Goal: Transaction & Acquisition: Download file/media

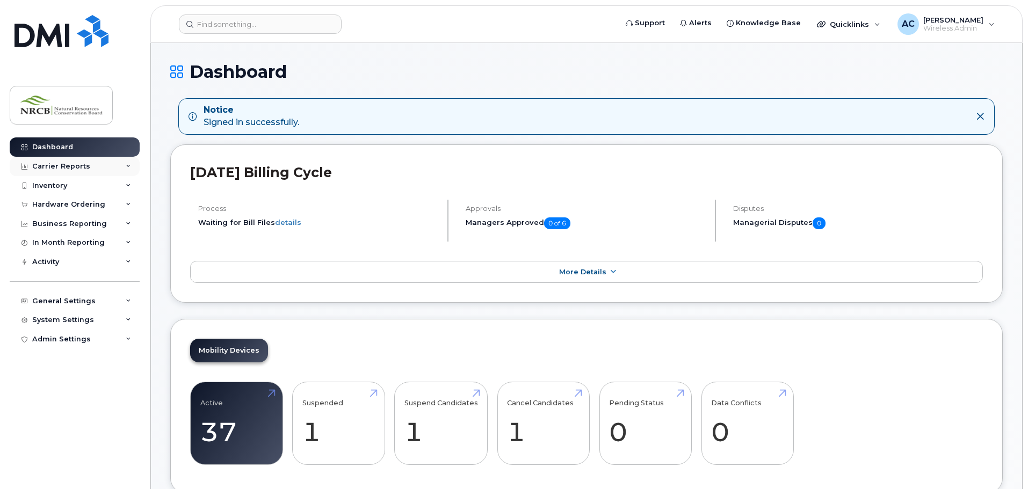
click at [129, 165] on icon at bounding box center [128, 166] width 5 height 5
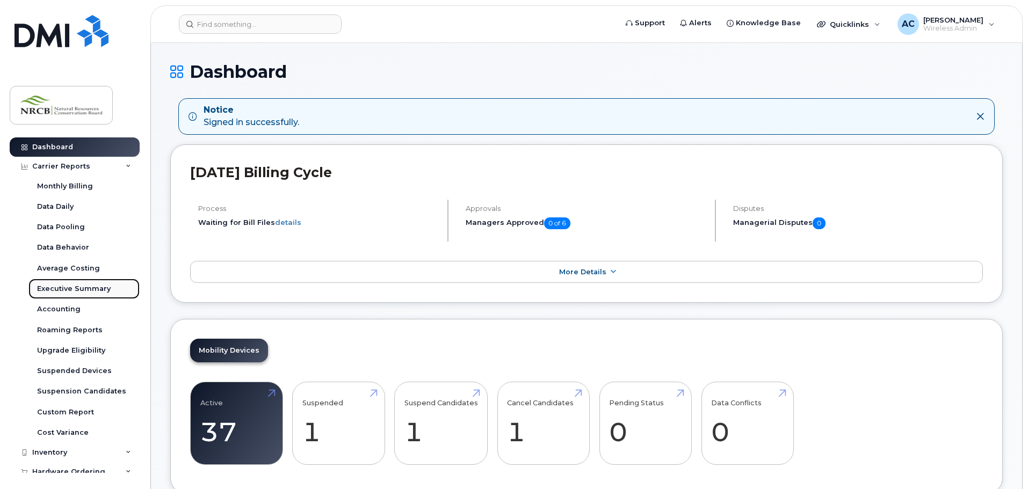
click at [62, 289] on div "Executive Summary" at bounding box center [74, 289] width 74 height 10
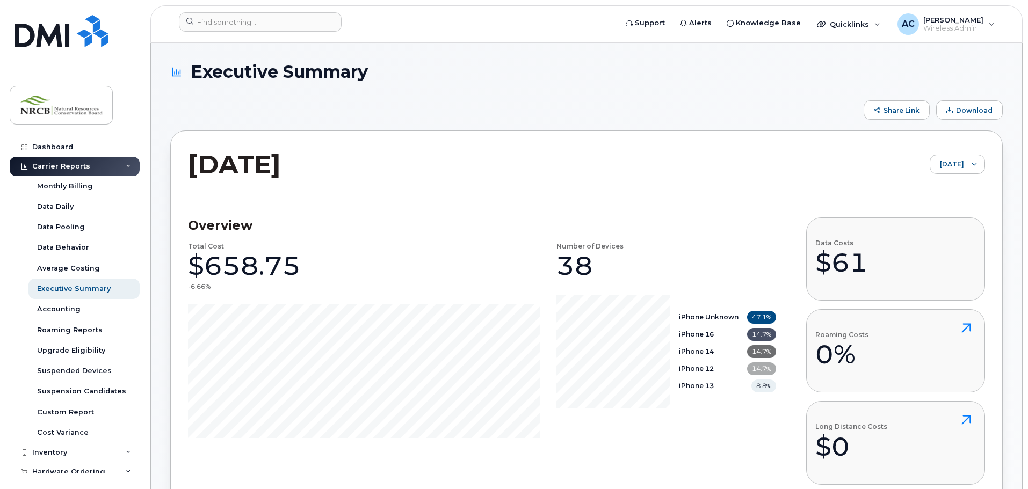
drag, startPoint x: 967, startPoint y: 107, endPoint x: 776, endPoint y: 156, distance: 197.3
click at [968, 107] on span "Download" at bounding box center [974, 110] width 37 height 8
click at [61, 306] on div "Accounting" at bounding box center [58, 309] width 43 height 10
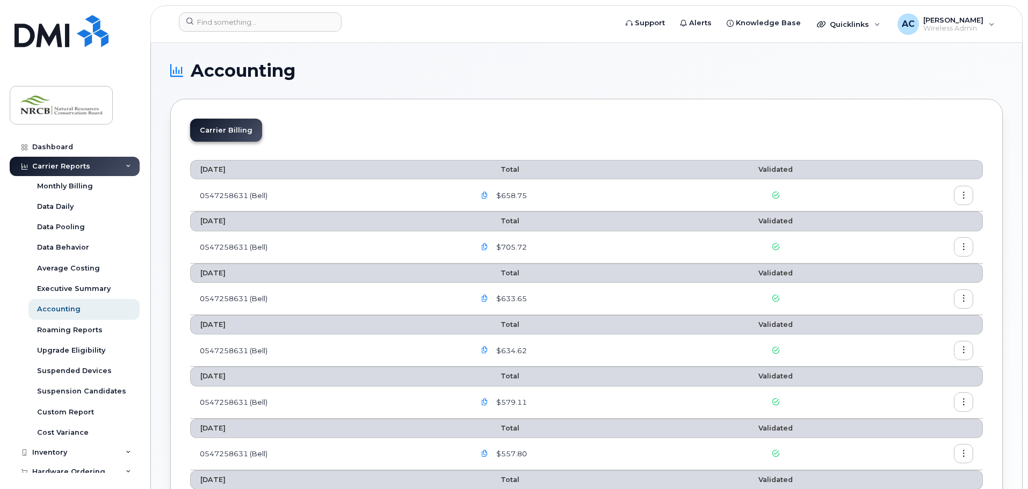
click at [487, 194] on icon "button" at bounding box center [484, 195] width 7 height 7
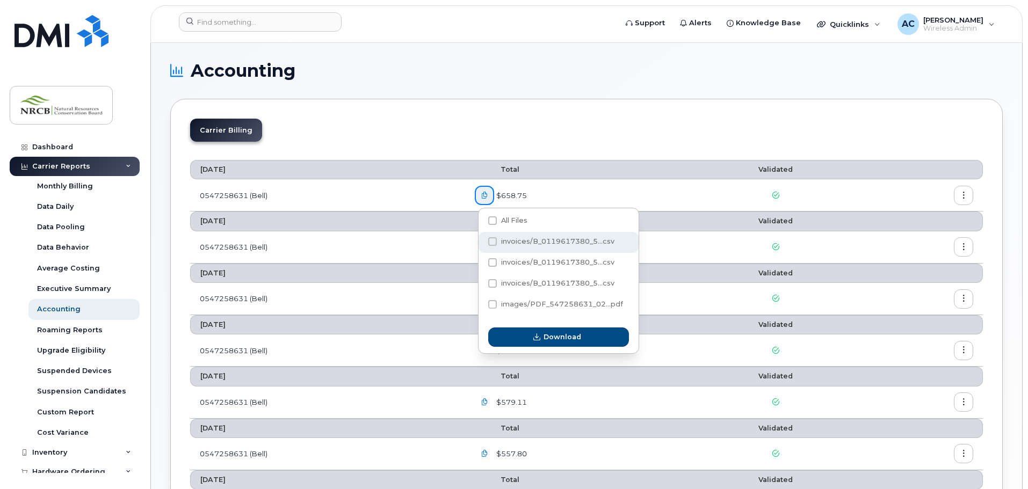
click at [495, 241] on span at bounding box center [492, 241] width 9 height 9
click at [481, 241] on input "invoices/B_0119617380_5...csv" at bounding box center [477, 241] width 5 height 5
checkbox input "true"
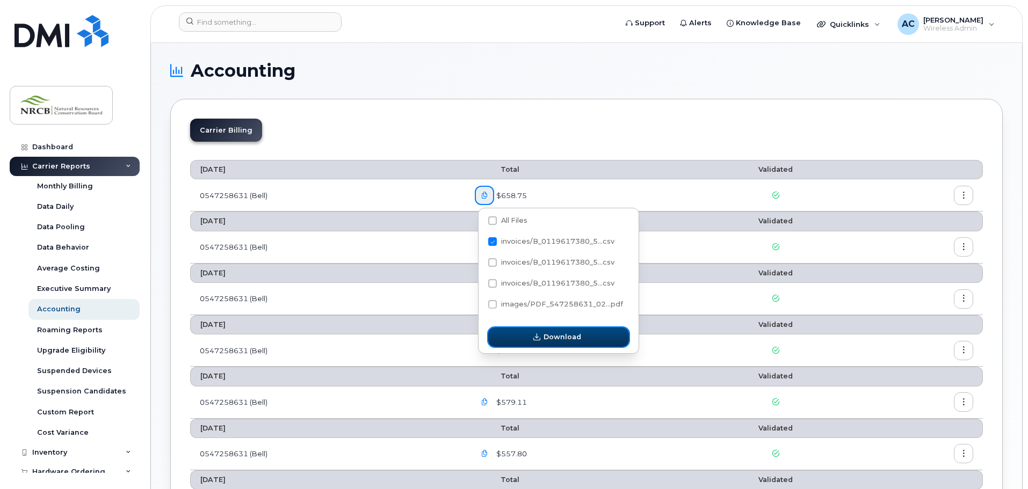
click at [572, 338] on span "Download" at bounding box center [562, 337] width 38 height 10
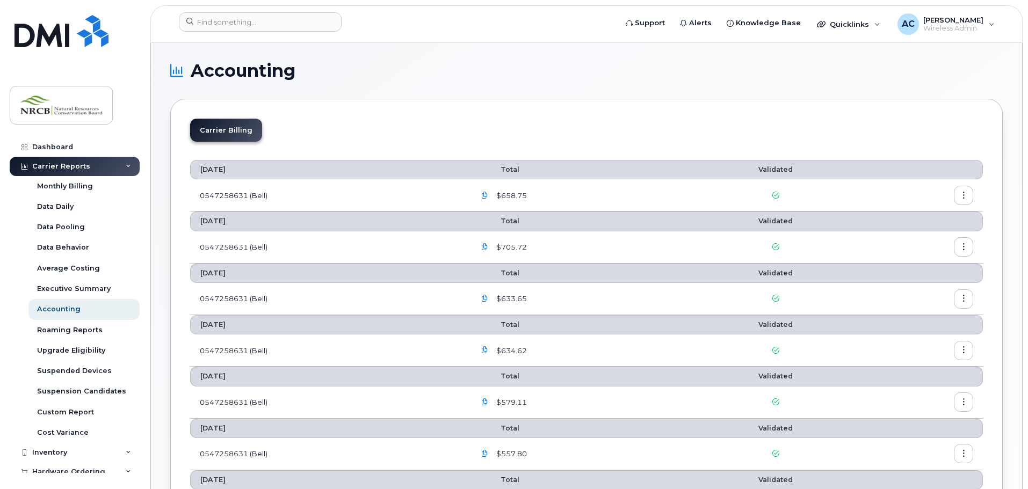
click at [484, 195] on icon "button" at bounding box center [484, 195] width 7 height 7
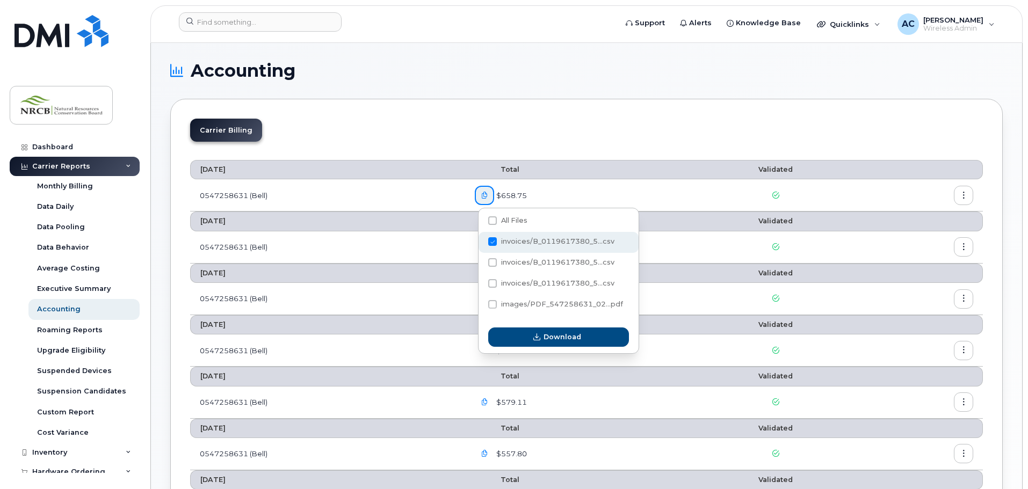
click at [491, 243] on span at bounding box center [492, 241] width 9 height 9
click at [481, 243] on input "invoices/B_0119617380_5...csv" at bounding box center [477, 241] width 5 height 5
checkbox input "false"
drag, startPoint x: 492, startPoint y: 260, endPoint x: 514, endPoint y: 291, distance: 38.0
click at [492, 260] on span at bounding box center [492, 262] width 9 height 9
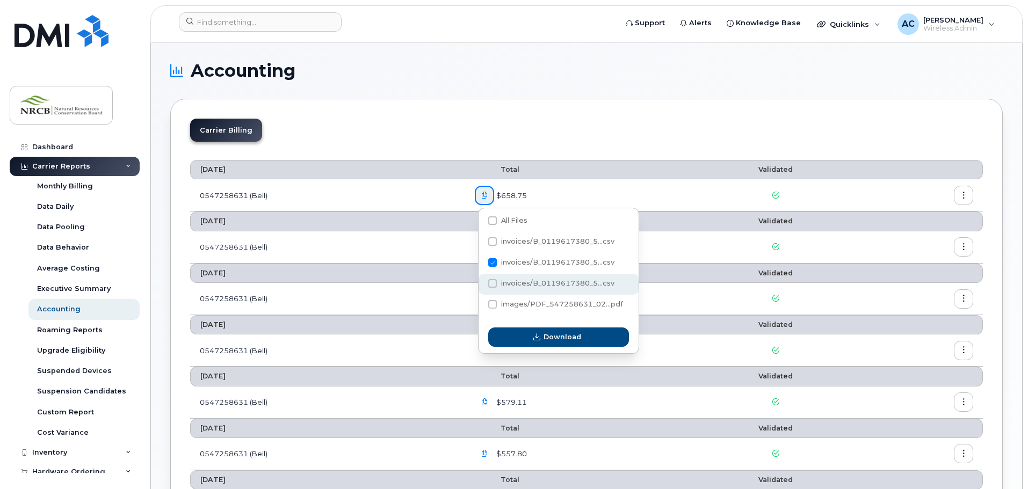
click at [481, 260] on input "invoices/B_0119617380_5...csv" at bounding box center [477, 262] width 5 height 5
checkbox input "true"
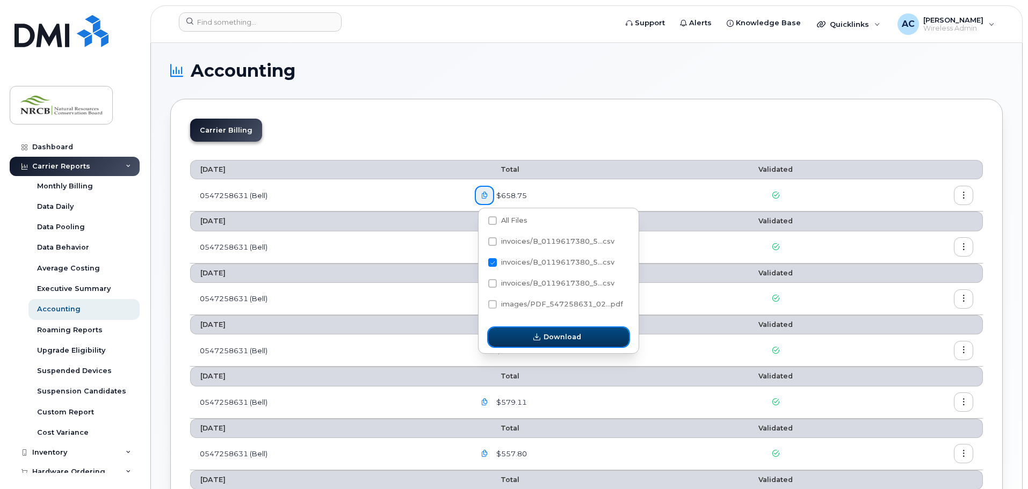
click at [575, 337] on span "Download" at bounding box center [562, 337] width 38 height 10
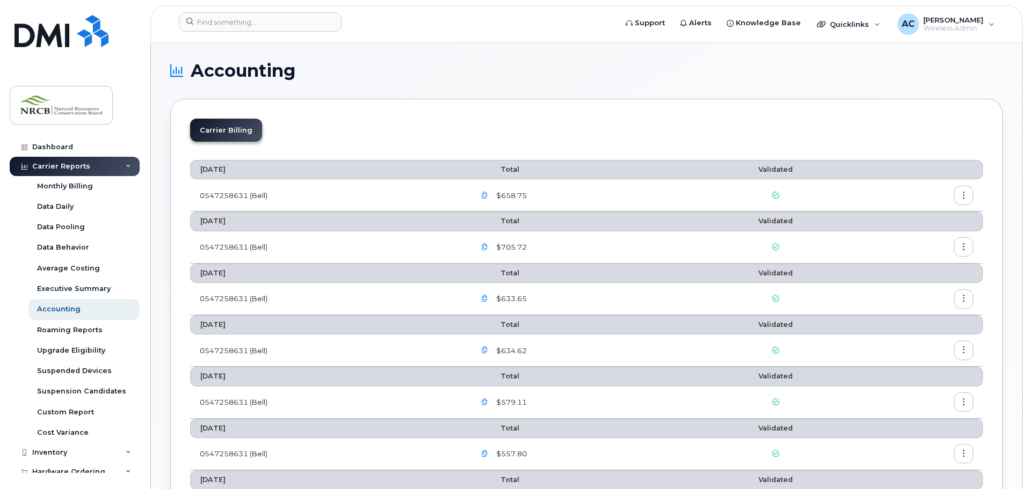
drag, startPoint x: 488, startPoint y: 197, endPoint x: 488, endPoint y: 204, distance: 6.5
click at [488, 197] on icon "button" at bounding box center [484, 195] width 7 height 7
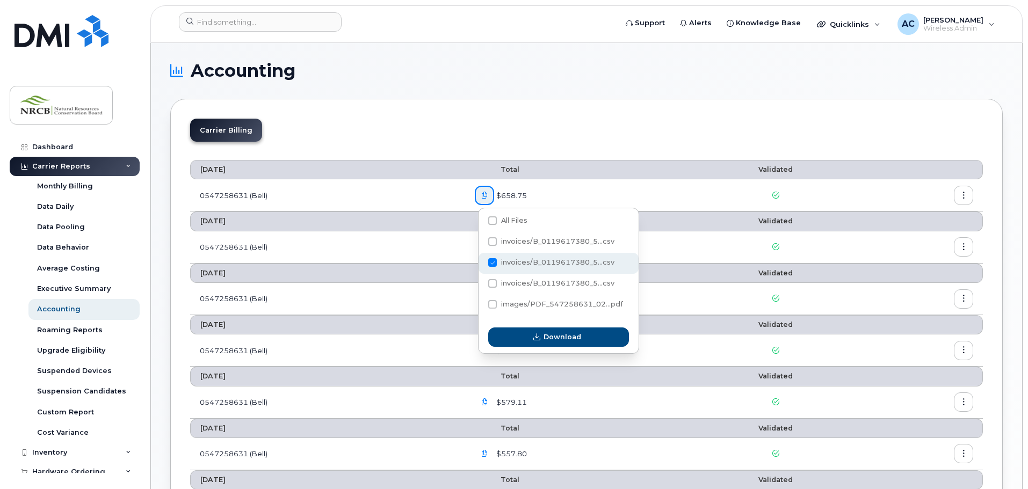
click at [492, 262] on span at bounding box center [492, 262] width 9 height 9
click at [481, 262] on input "invoices/B_0119617380_5...csv" at bounding box center [477, 262] width 5 height 5
checkbox input "false"
click at [493, 284] on span at bounding box center [492, 283] width 9 height 9
click at [481, 284] on input "invoices/B_0119617380_5...csv" at bounding box center [477, 283] width 5 height 5
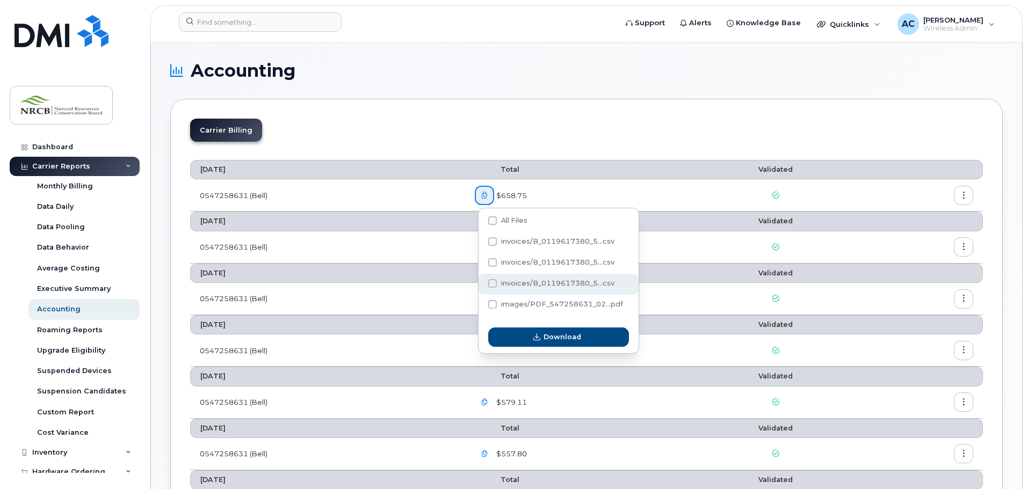
checkbox input "true"
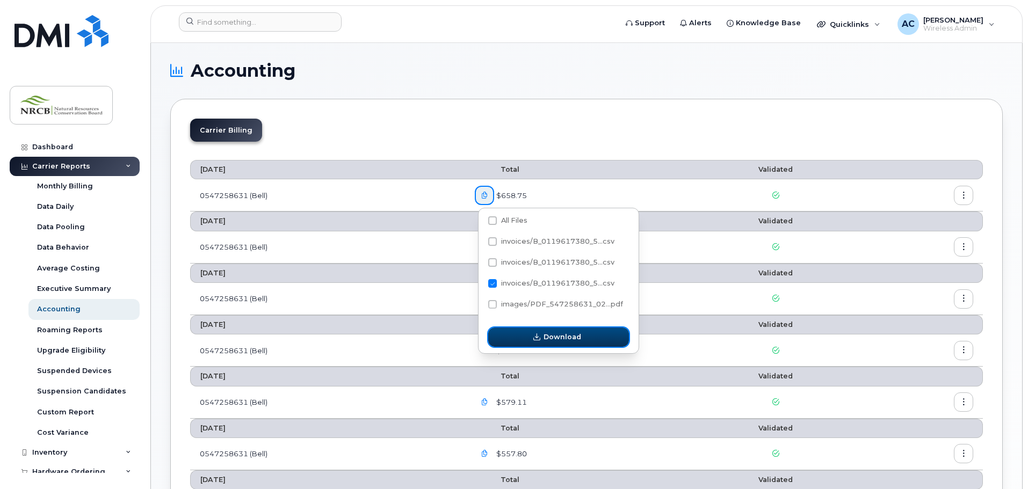
click at [555, 338] on span "Download" at bounding box center [562, 337] width 38 height 10
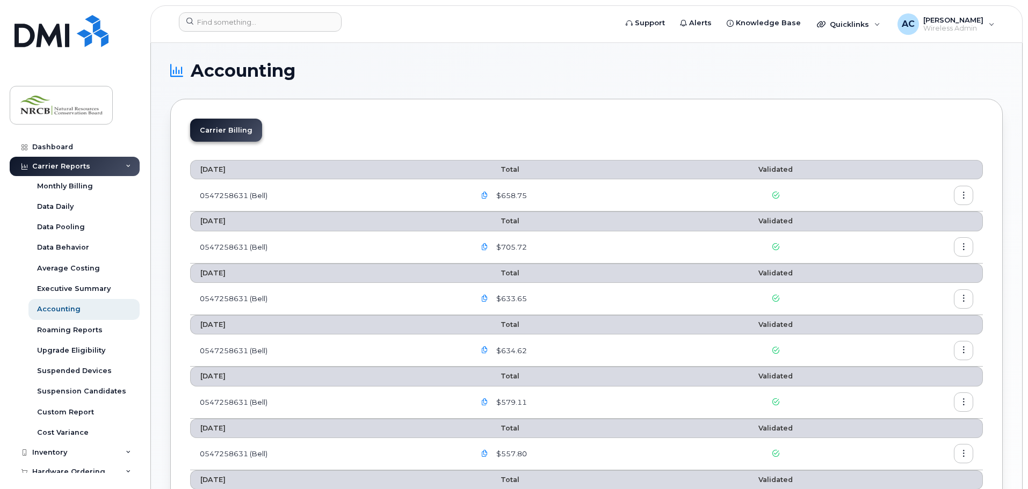
click at [488, 192] on icon "button" at bounding box center [484, 195] width 7 height 7
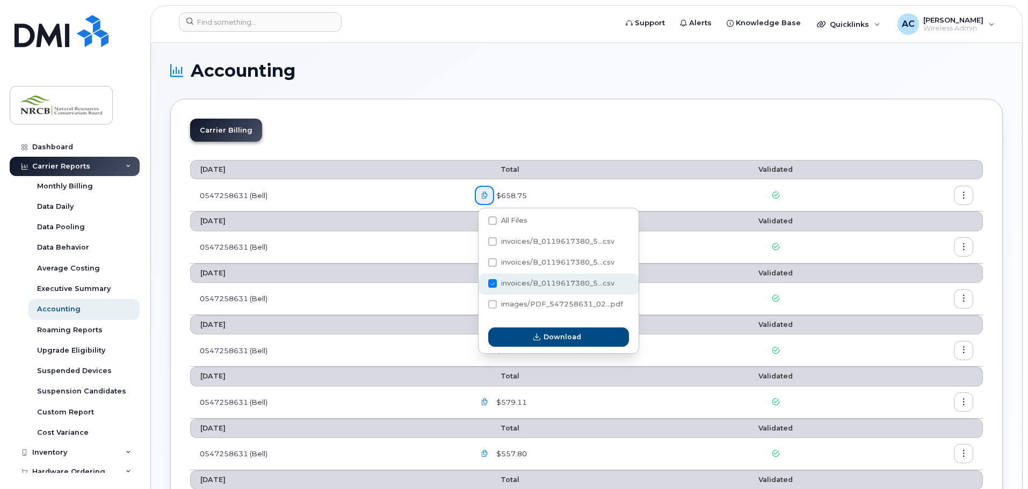
click at [493, 284] on span at bounding box center [492, 283] width 9 height 9
click at [481, 284] on input "invoices/B_0119617380_5...csv" at bounding box center [477, 283] width 5 height 5
checkbox input "false"
click at [494, 307] on span at bounding box center [492, 304] width 9 height 9
click at [481, 307] on input "images/PDF_547258631_02...pdf" at bounding box center [477, 304] width 5 height 5
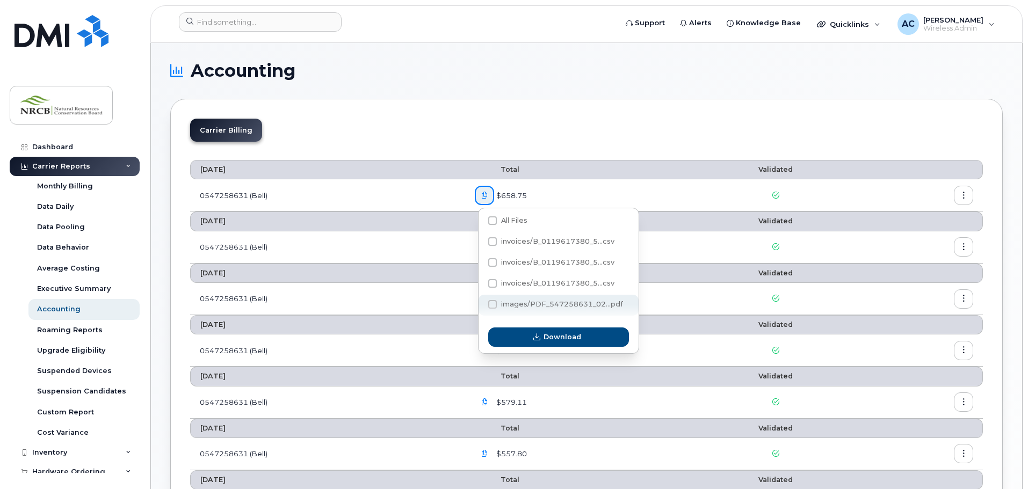
checkbox input "true"
click at [553, 337] on span "Download" at bounding box center [562, 337] width 38 height 10
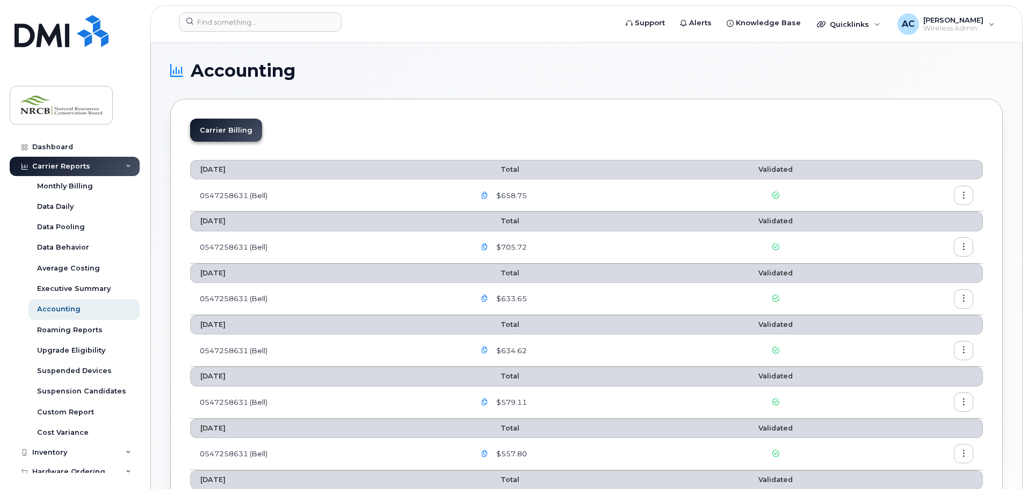
click at [434, 102] on div "Carrier Billing August 2025 Total Validated 0547258631 (Bell) $658.75 July 2025…" at bounding box center [586, 473] width 832 height 749
click at [71, 176] on div "Carrier Reports Monthly Billing Data Daily Data Pooling Data Behavior Average C…" at bounding box center [76, 300] width 133 height 286
click at [86, 182] on div "Monthly Billing" at bounding box center [65, 187] width 56 height 10
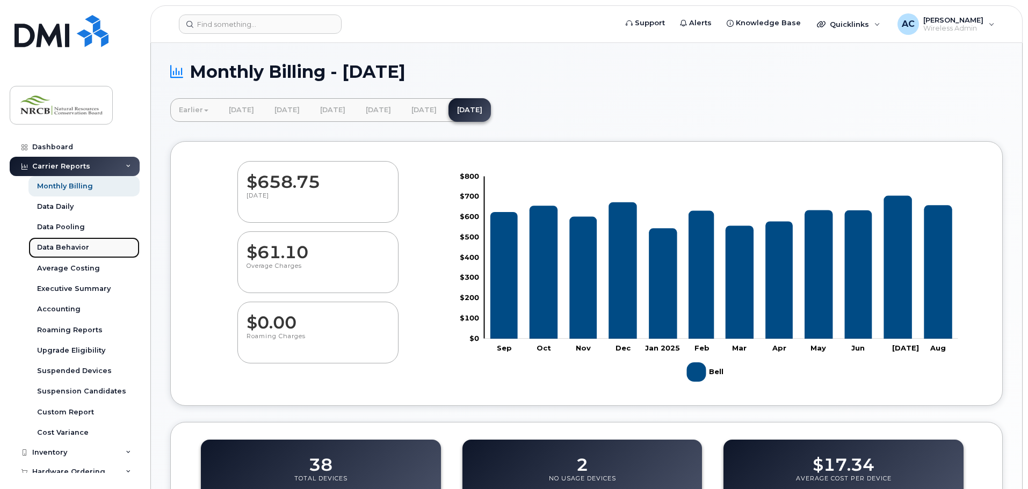
click at [70, 246] on div "Data Behavior" at bounding box center [63, 248] width 52 height 10
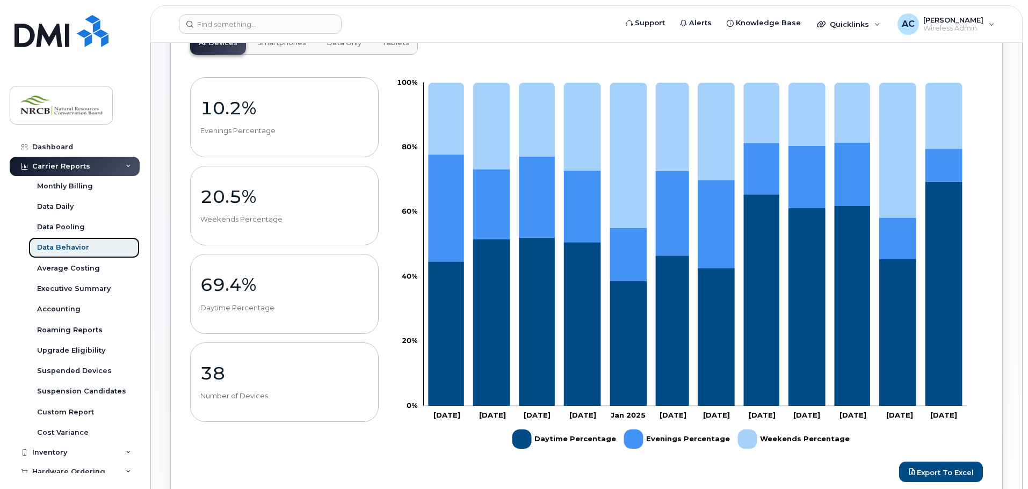
scroll to position [161, 0]
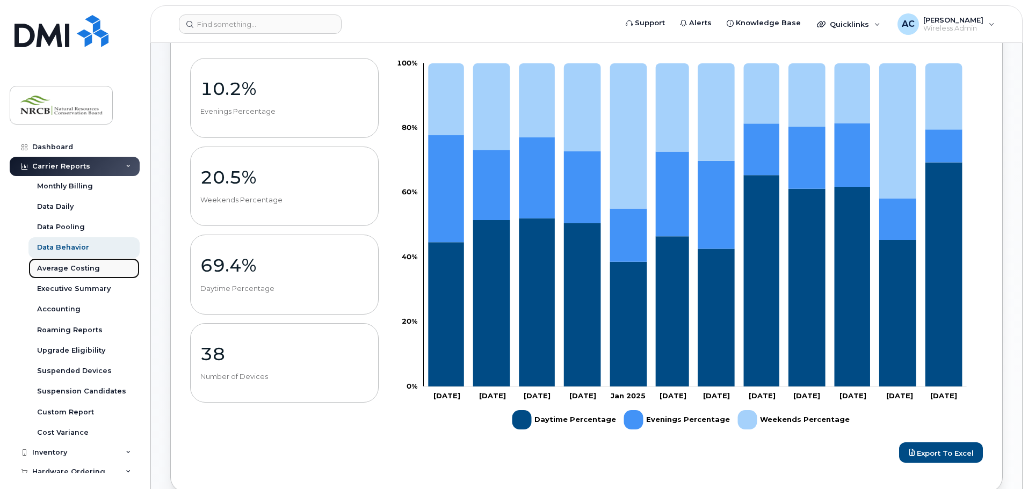
click at [66, 266] on div "Average Costing" at bounding box center [68, 269] width 63 height 10
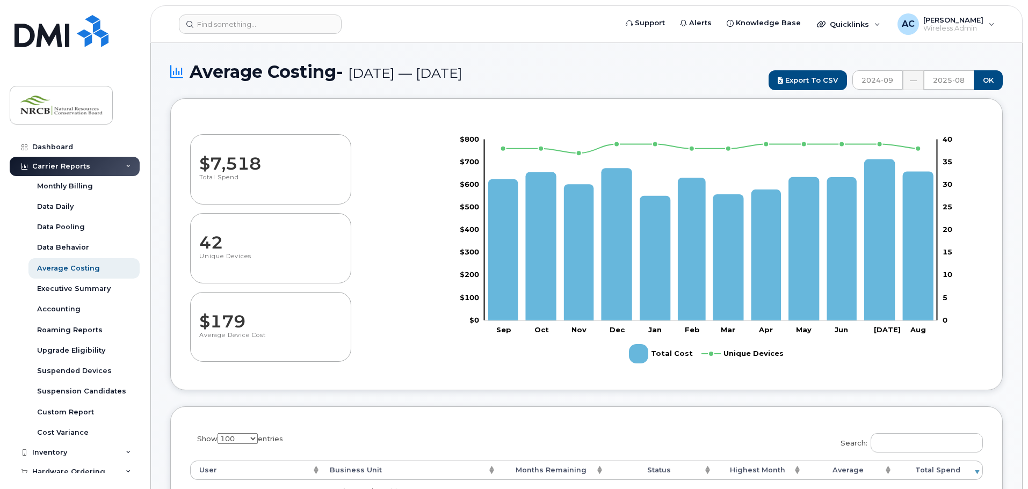
select select "100"
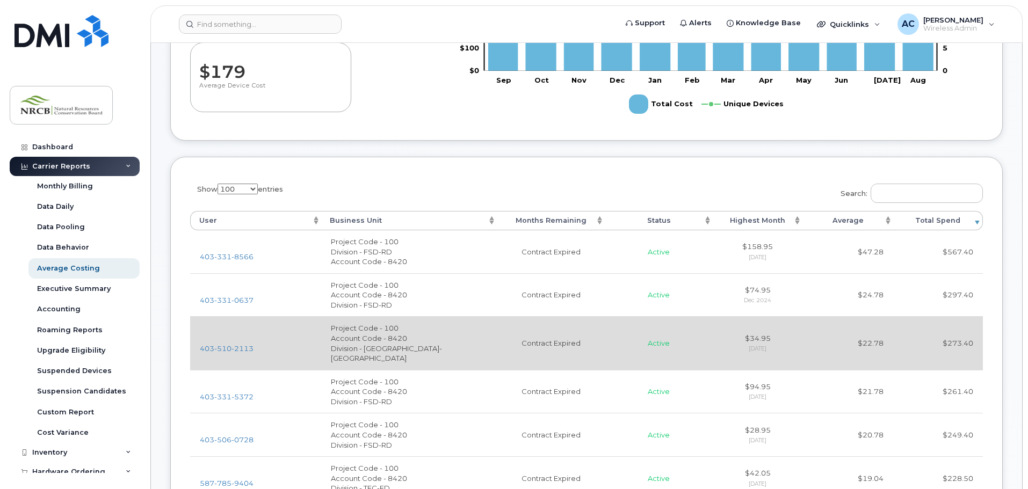
scroll to position [268, 0]
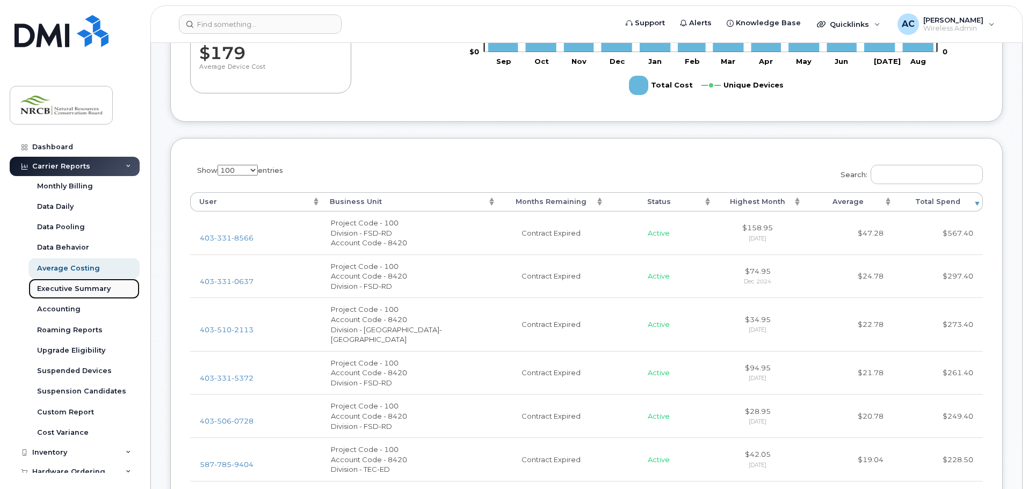
drag, startPoint x: 93, startPoint y: 288, endPoint x: 86, endPoint y: 292, distance: 7.9
click at [93, 288] on div "Executive Summary" at bounding box center [74, 289] width 74 height 10
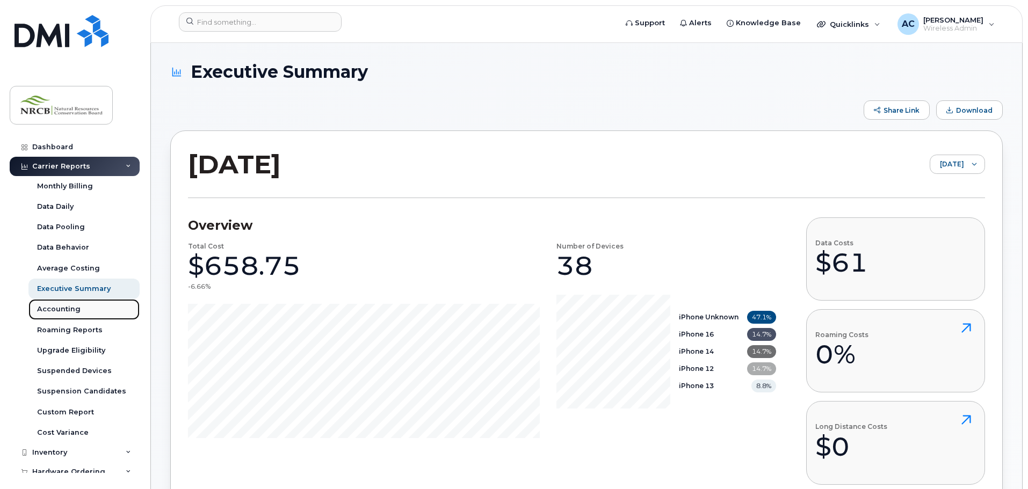
click at [52, 311] on div "Accounting" at bounding box center [58, 309] width 43 height 10
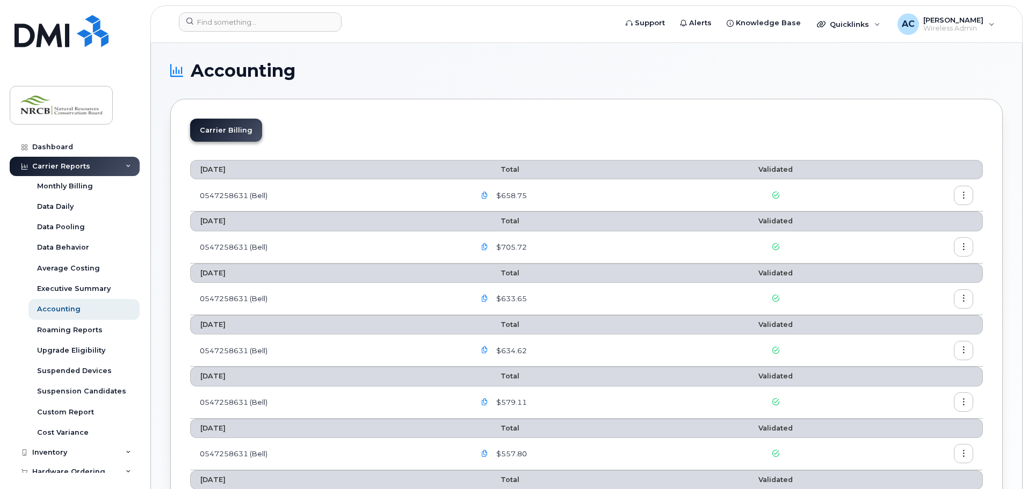
click at [488, 246] on icon "button" at bounding box center [484, 247] width 7 height 7
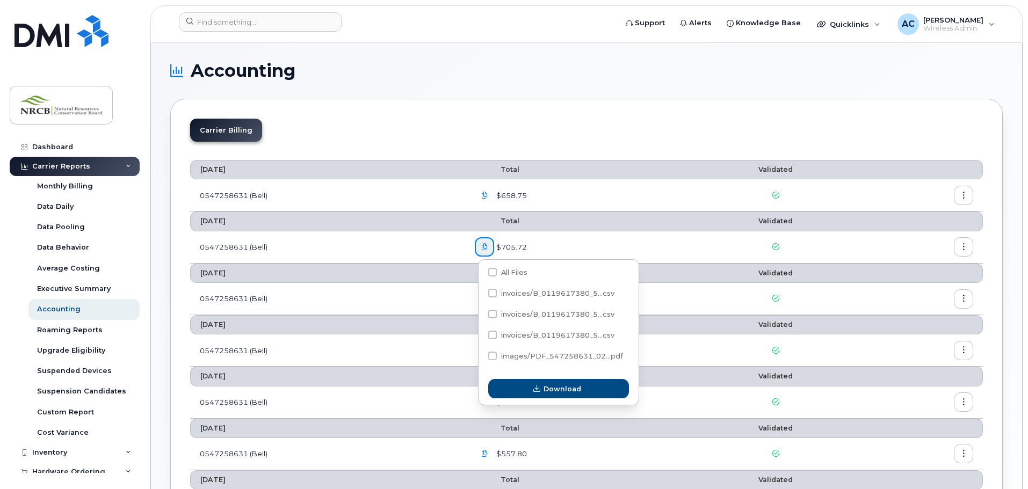
click at [488, 196] on icon "button" at bounding box center [484, 195] width 7 height 7
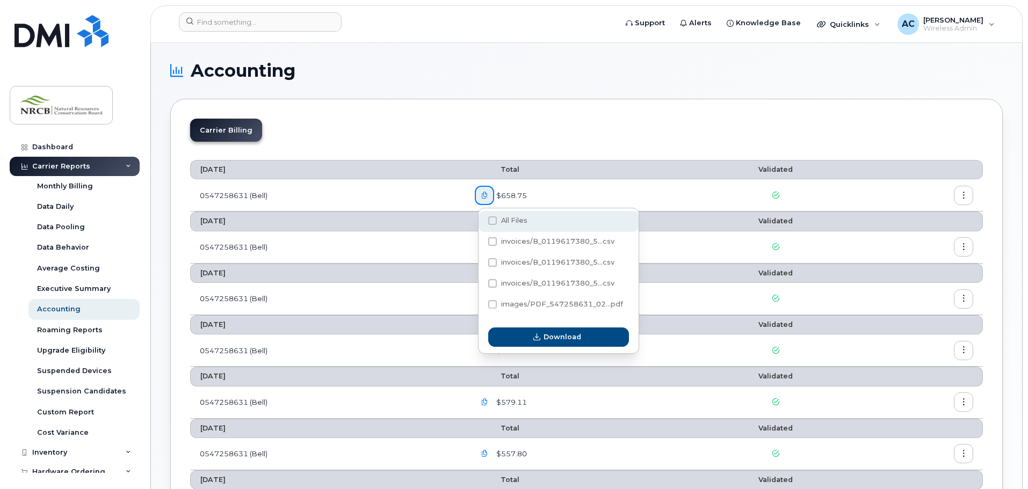
click at [492, 218] on span at bounding box center [492, 220] width 9 height 9
click at [481, 219] on input "All Files" at bounding box center [477, 221] width 5 height 5
checkbox input "true"
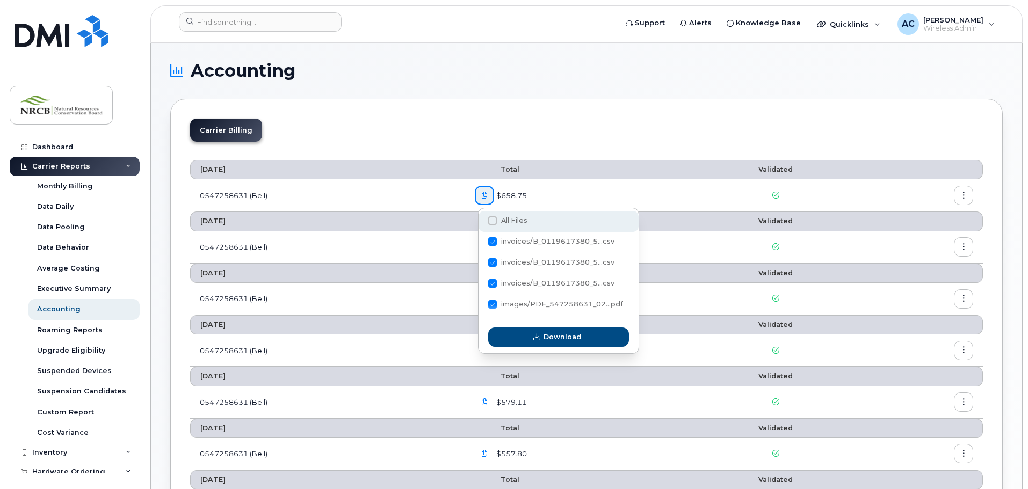
checkbox input "true"
click at [493, 222] on span at bounding box center [492, 220] width 9 height 9
click at [481, 222] on input "All Files" at bounding box center [477, 221] width 5 height 5
checkbox input "false"
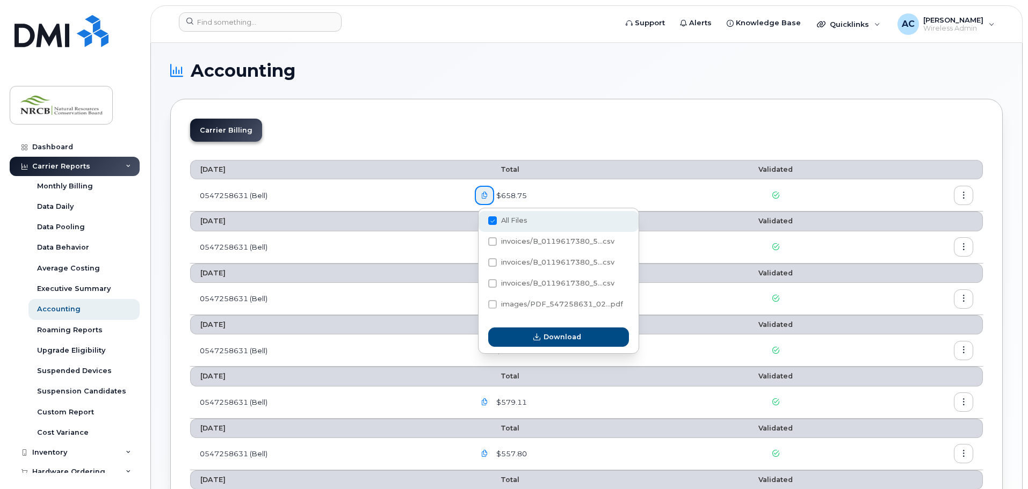
checkbox input "false"
click at [637, 136] on div "Carrier Billing" at bounding box center [586, 135] width 793 height 32
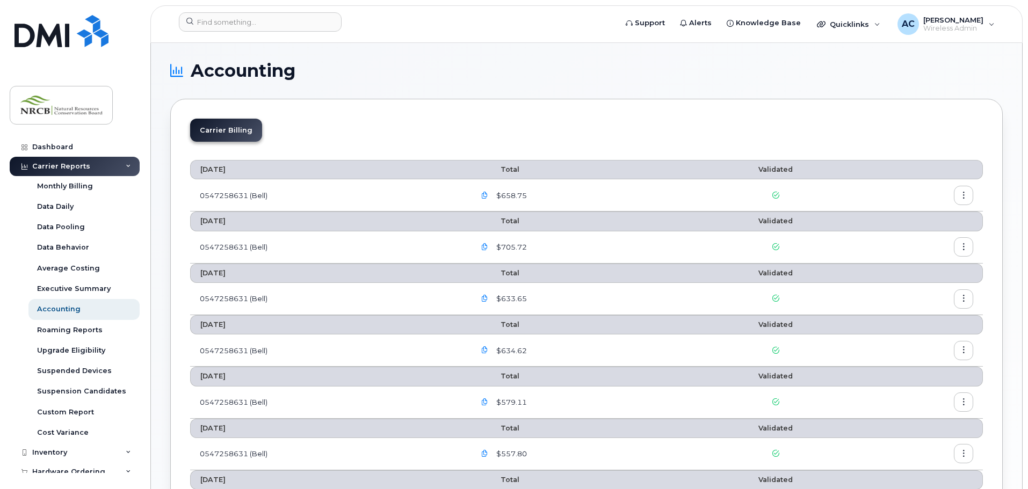
click at [965, 195] on icon "button" at bounding box center [963, 195] width 7 height 7
click at [905, 240] on span "Download" at bounding box center [915, 239] width 42 height 10
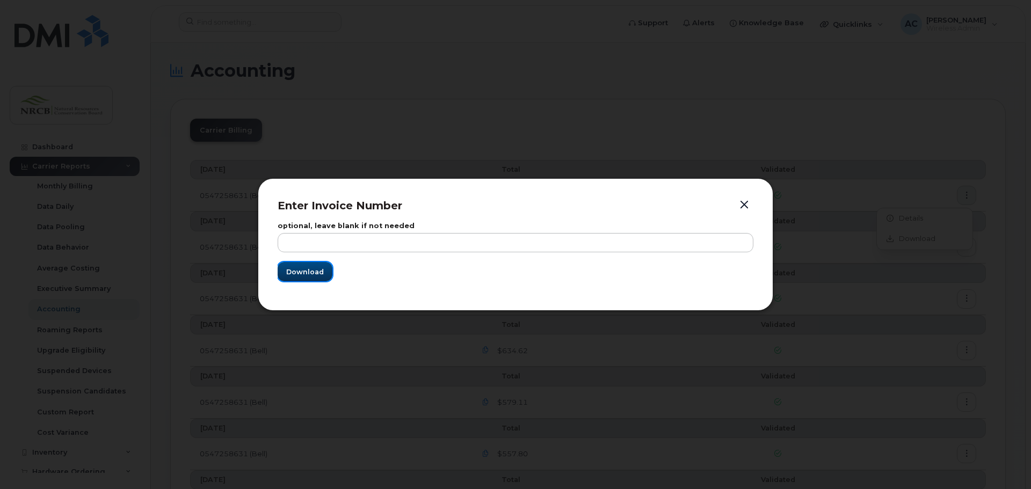
click at [309, 272] on span "Download" at bounding box center [305, 272] width 38 height 10
